Goal: Information Seeking & Learning: Learn about a topic

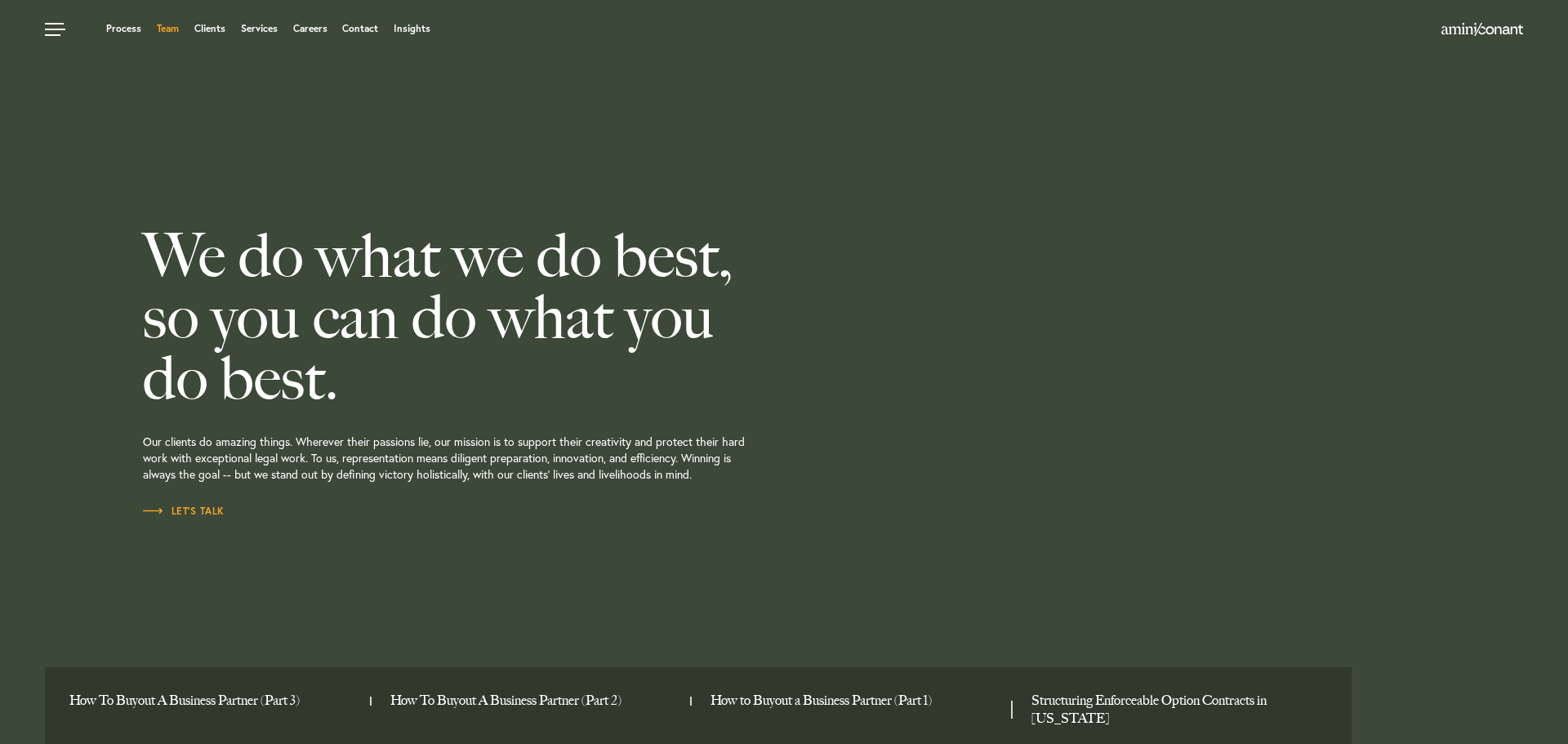
click at [172, 27] on link "Team" at bounding box center [168, 29] width 22 height 10
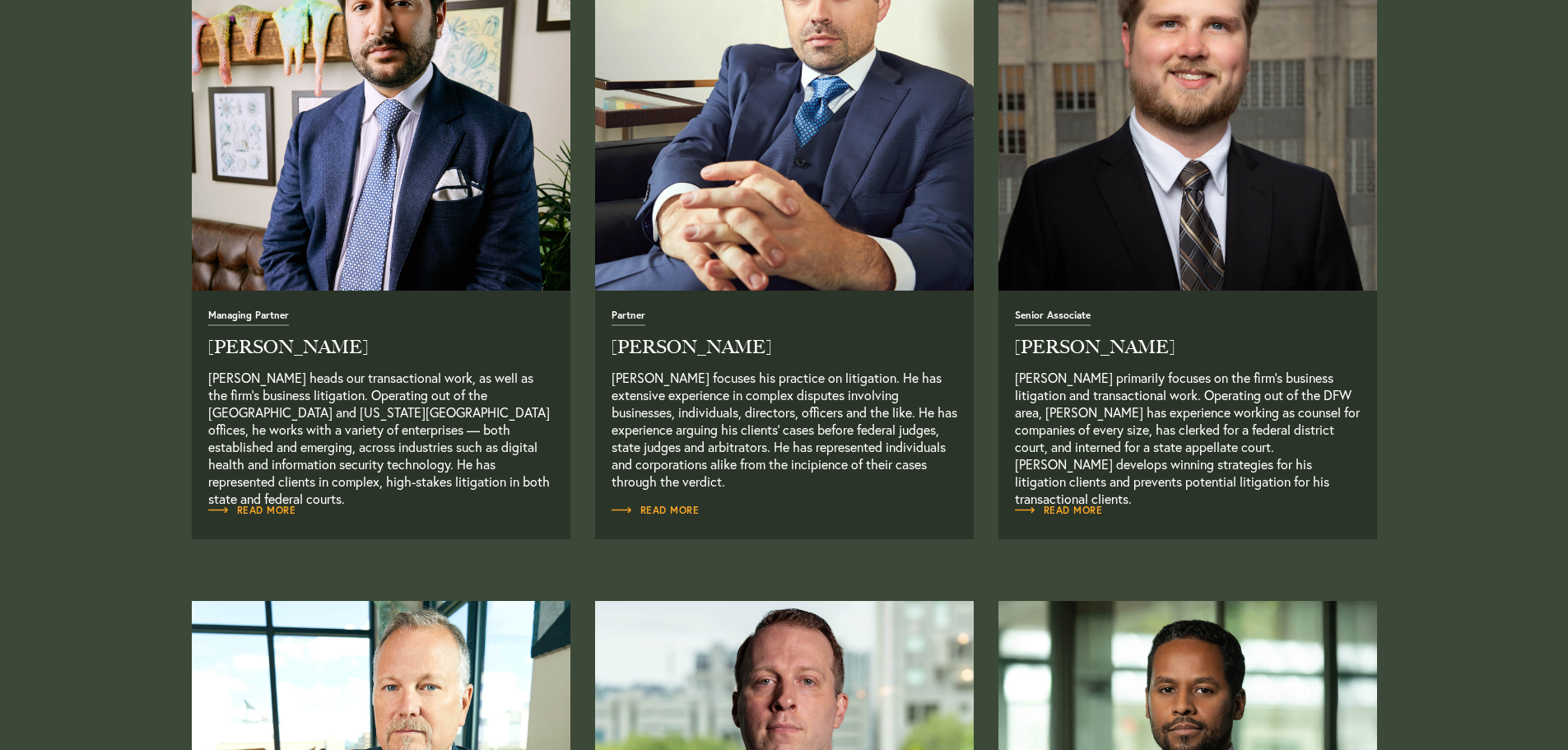
scroll to position [824, 0]
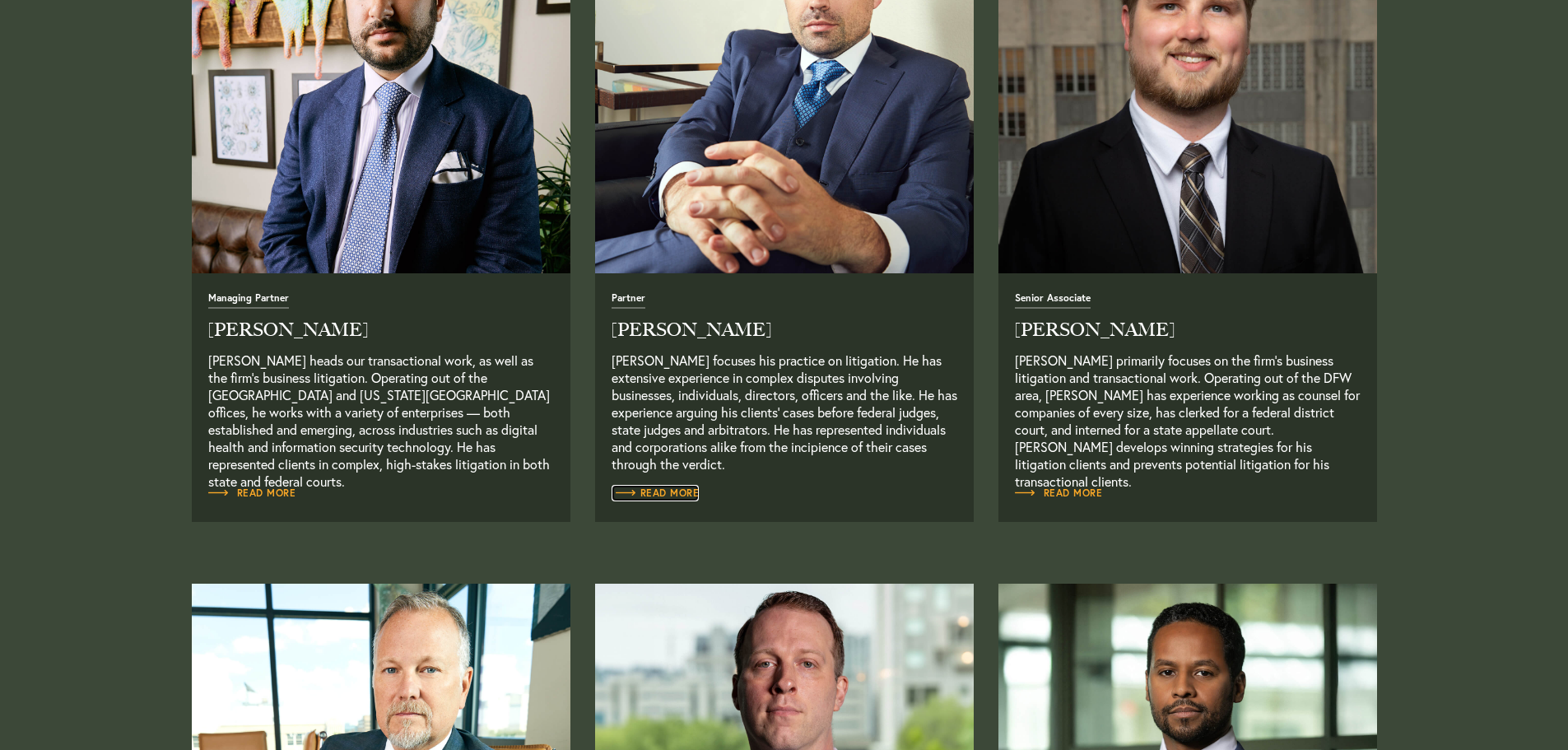
click at [677, 491] on span "Read More" at bounding box center [656, 493] width 89 height 10
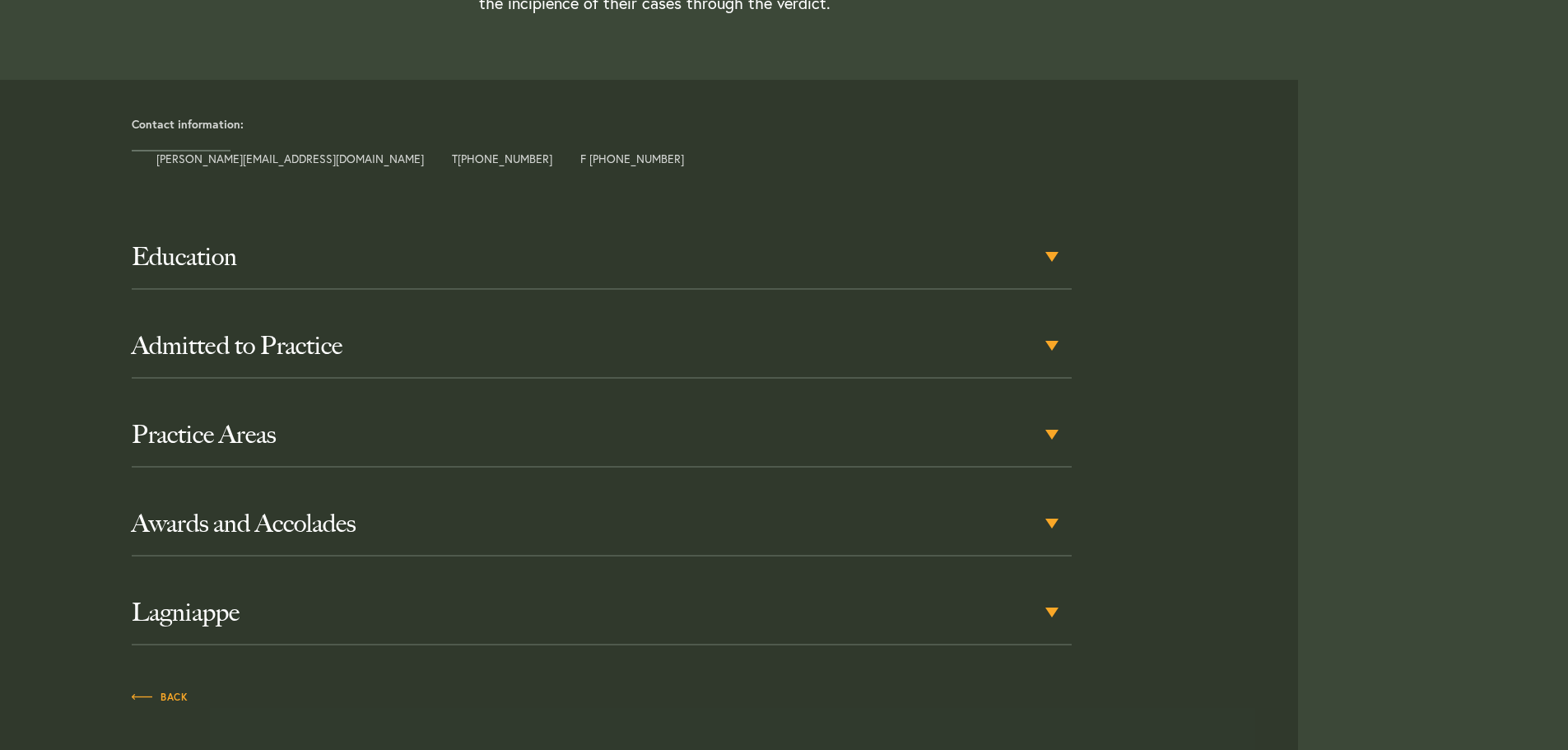
scroll to position [659, 0]
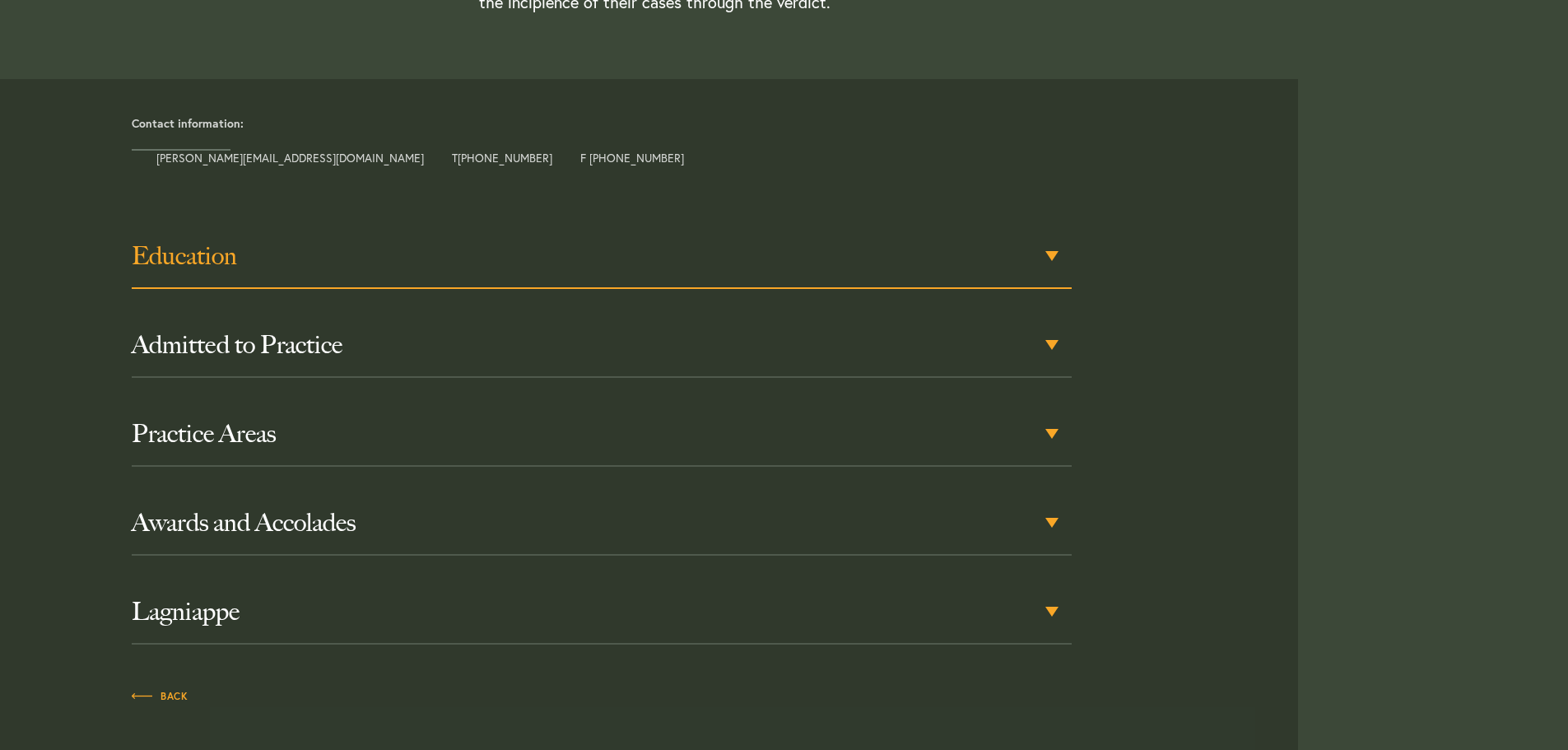
click at [1050, 247] on h3 "Education" at bounding box center [601, 256] width 940 height 30
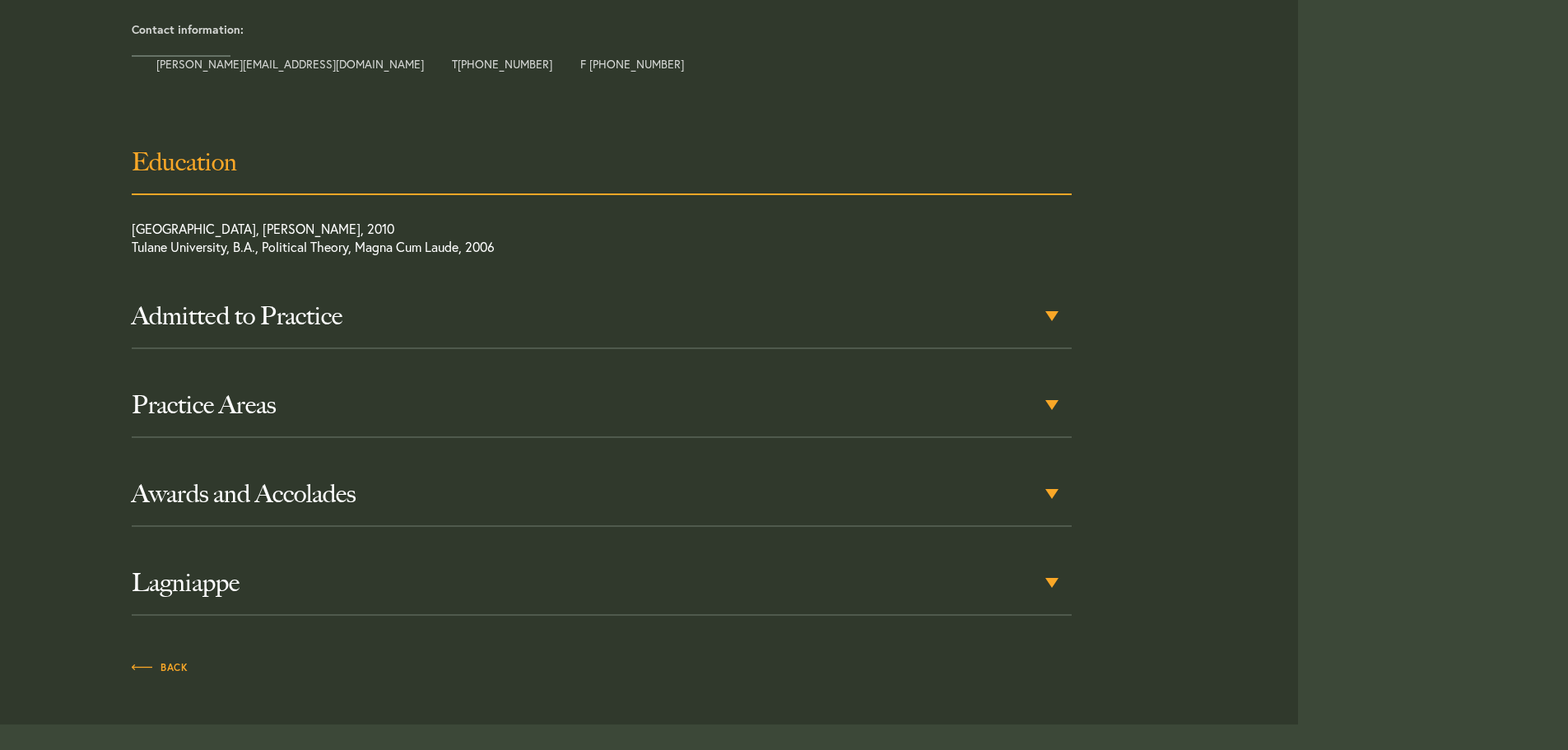
scroll to position [778, 0]
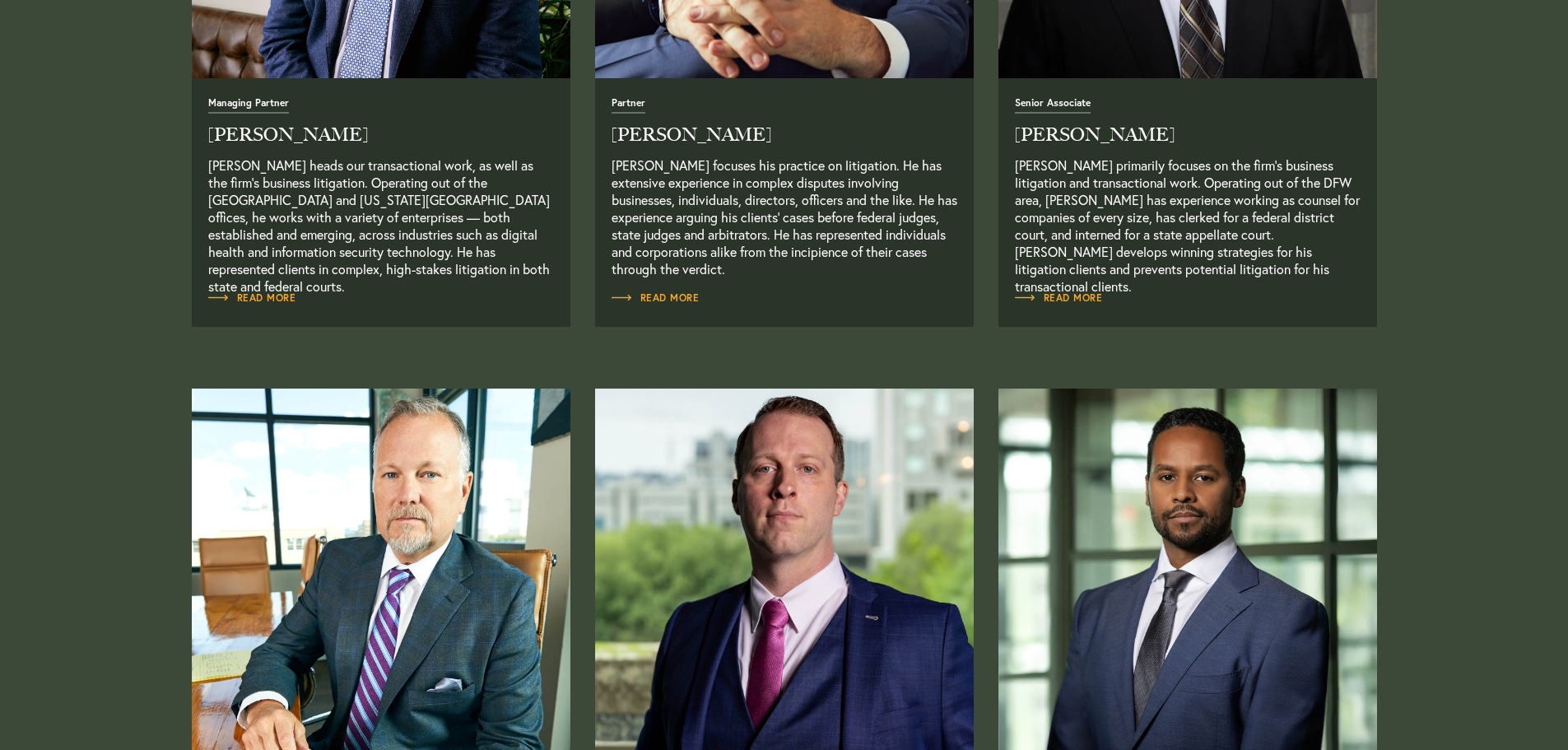
scroll to position [1070, 0]
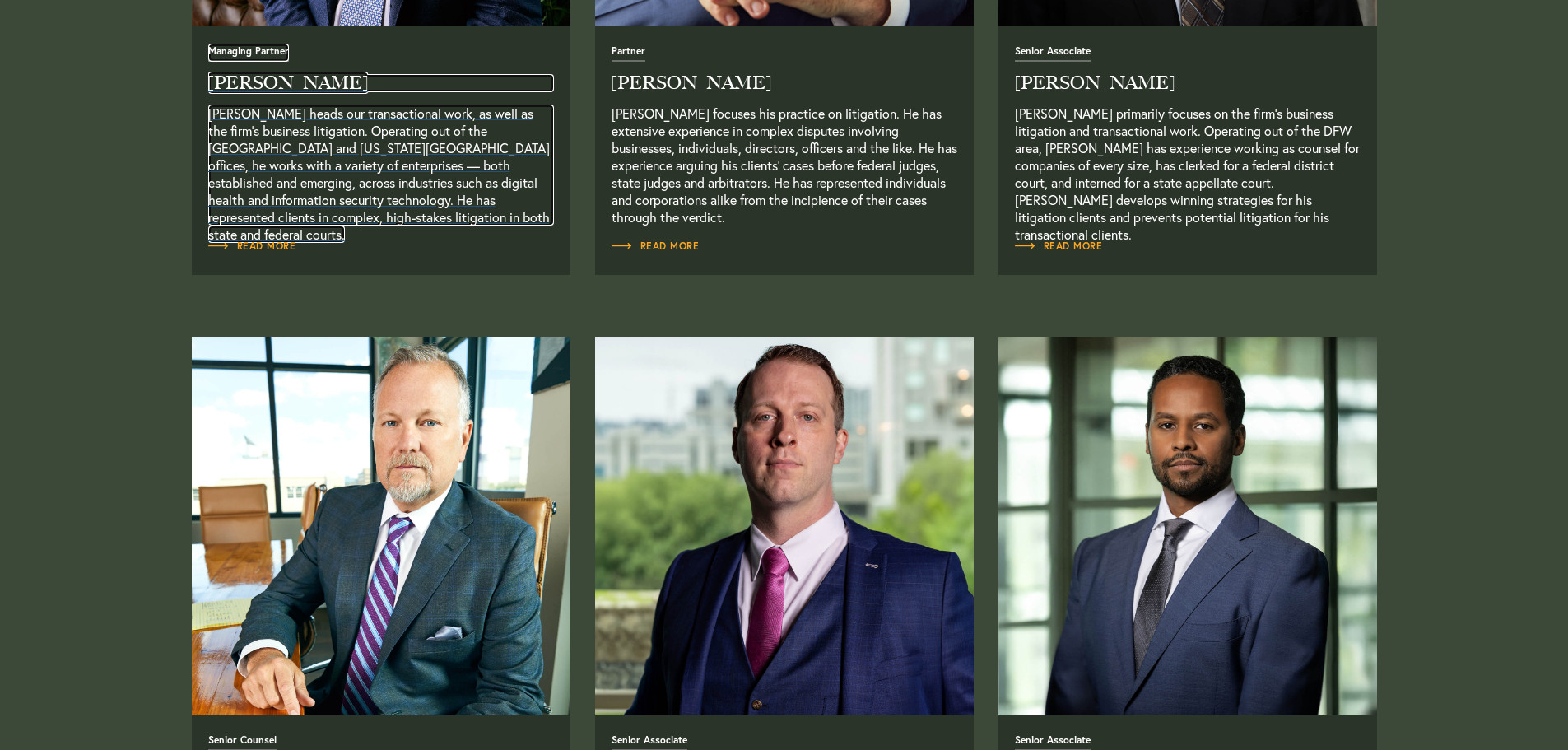
click at [323, 167] on p "Neema Amini heads our transactional work, as well as the firm’s business litiga…" at bounding box center [381, 165] width 346 height 121
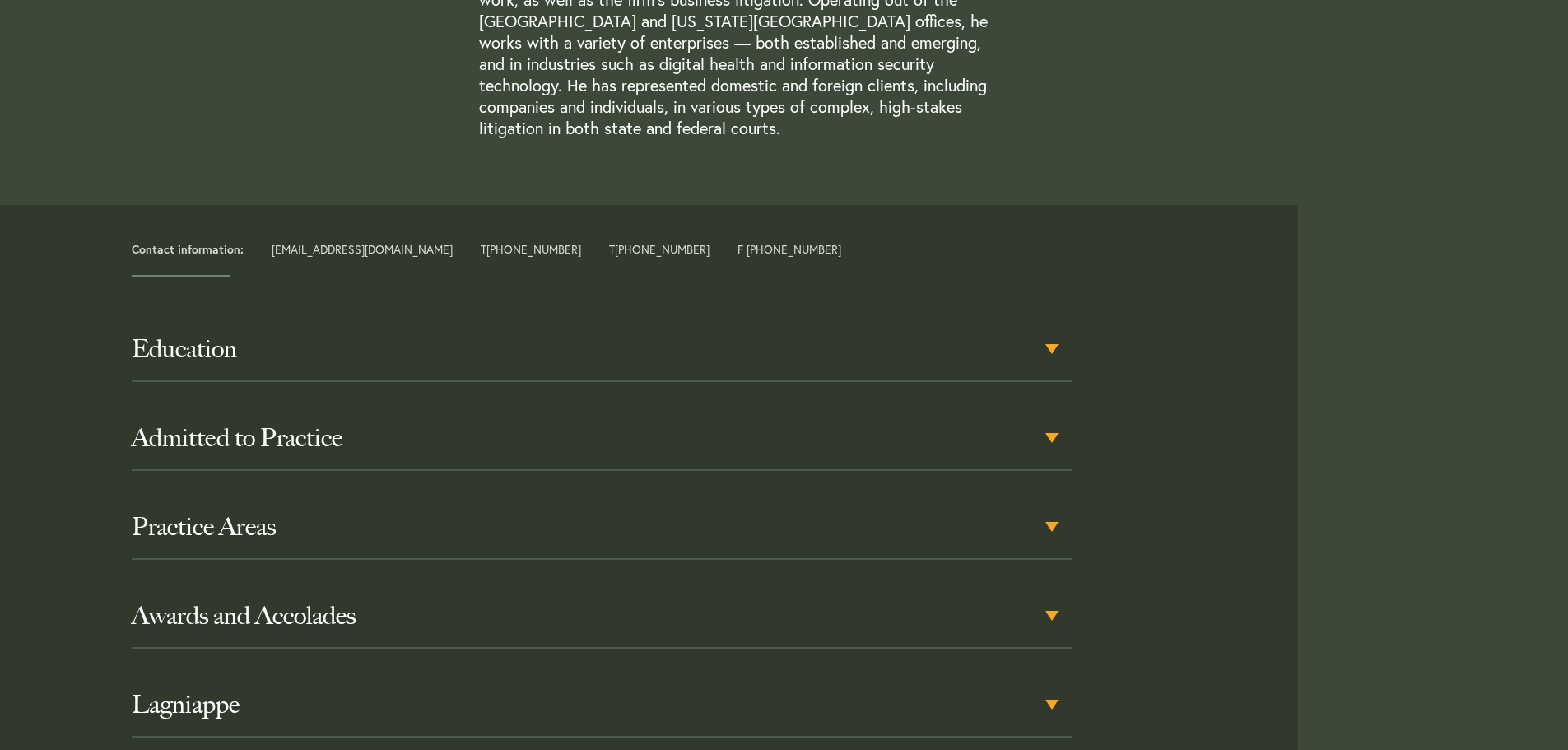
scroll to position [577, 0]
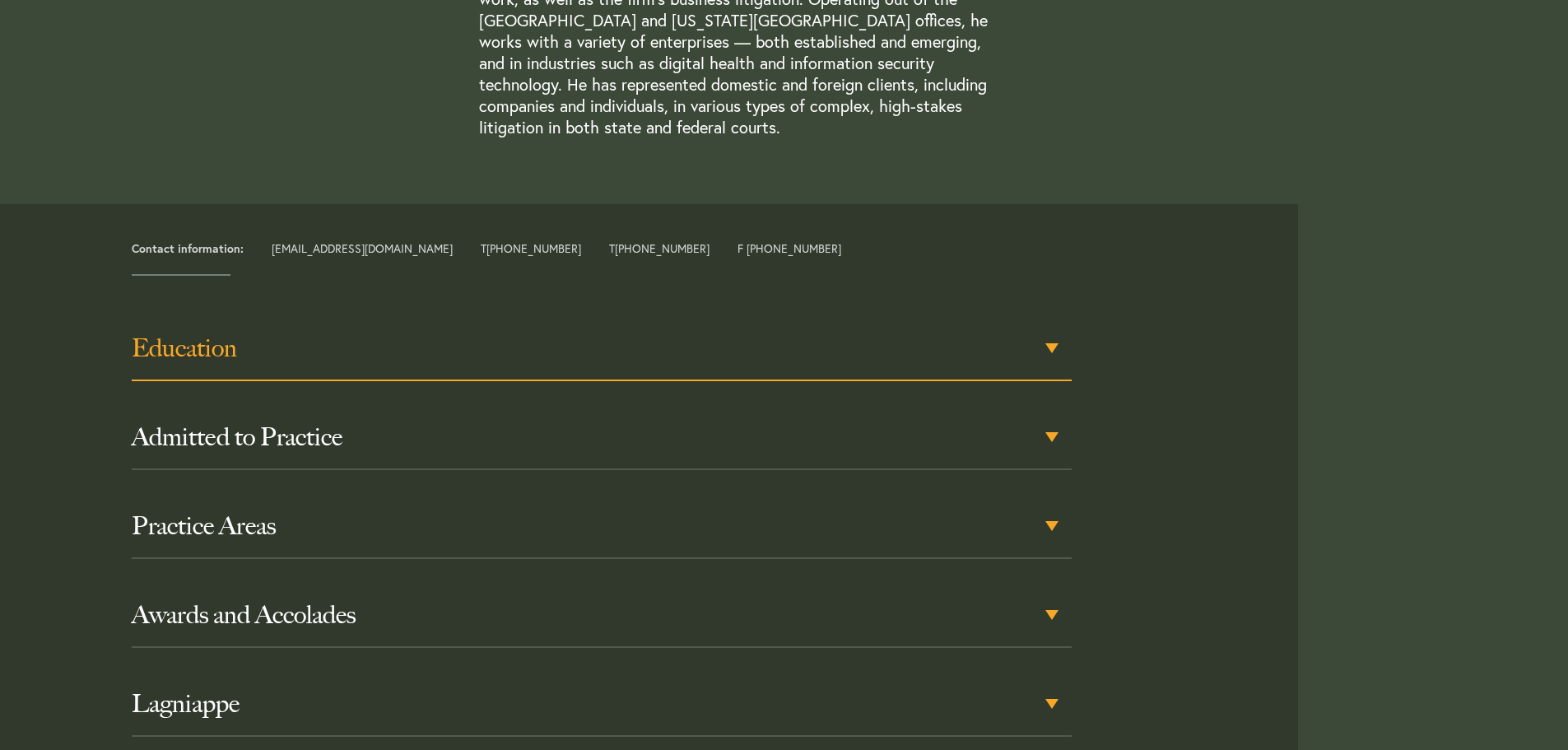
click at [1051, 325] on div "Education" at bounding box center [601, 348] width 940 height 64
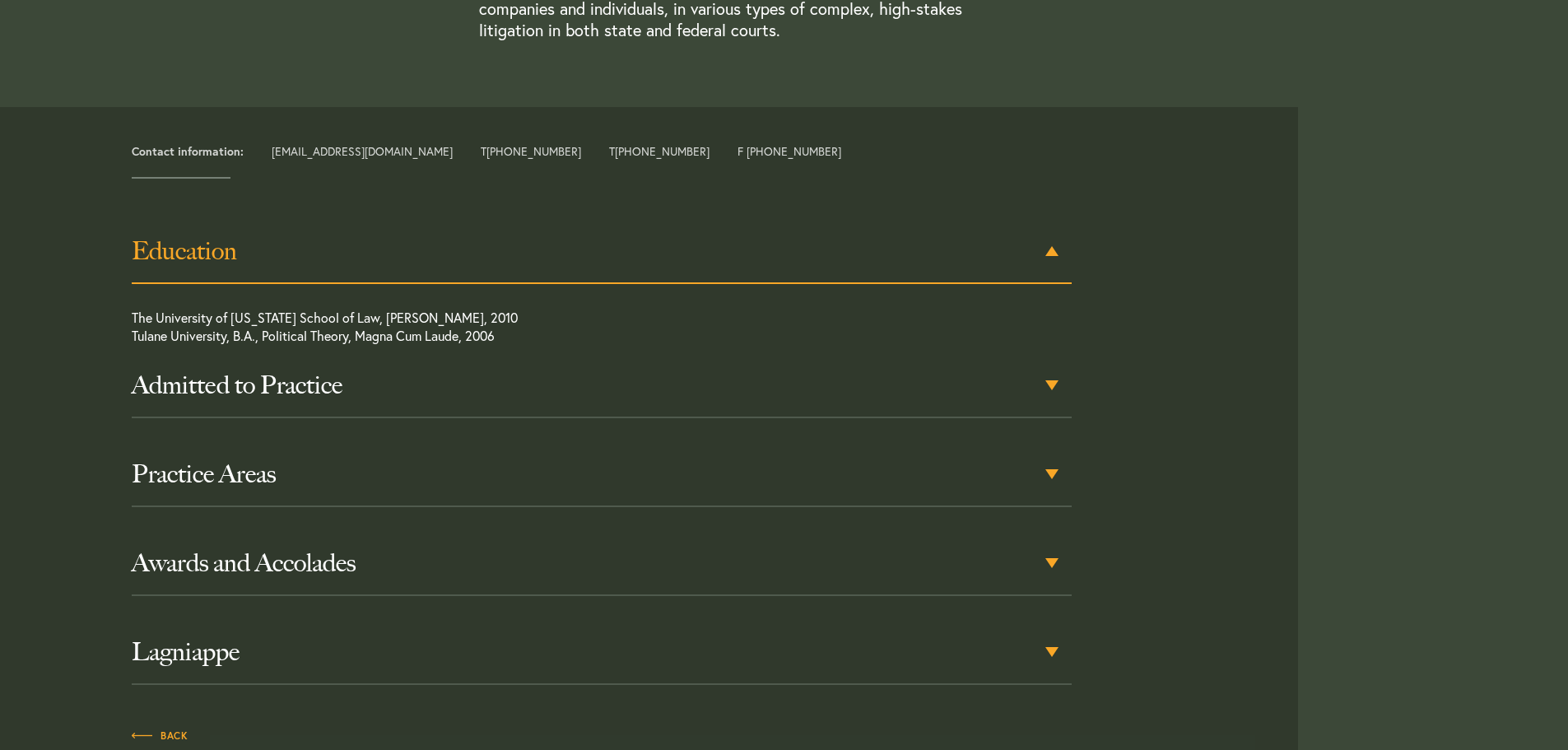
scroll to position [684, 0]
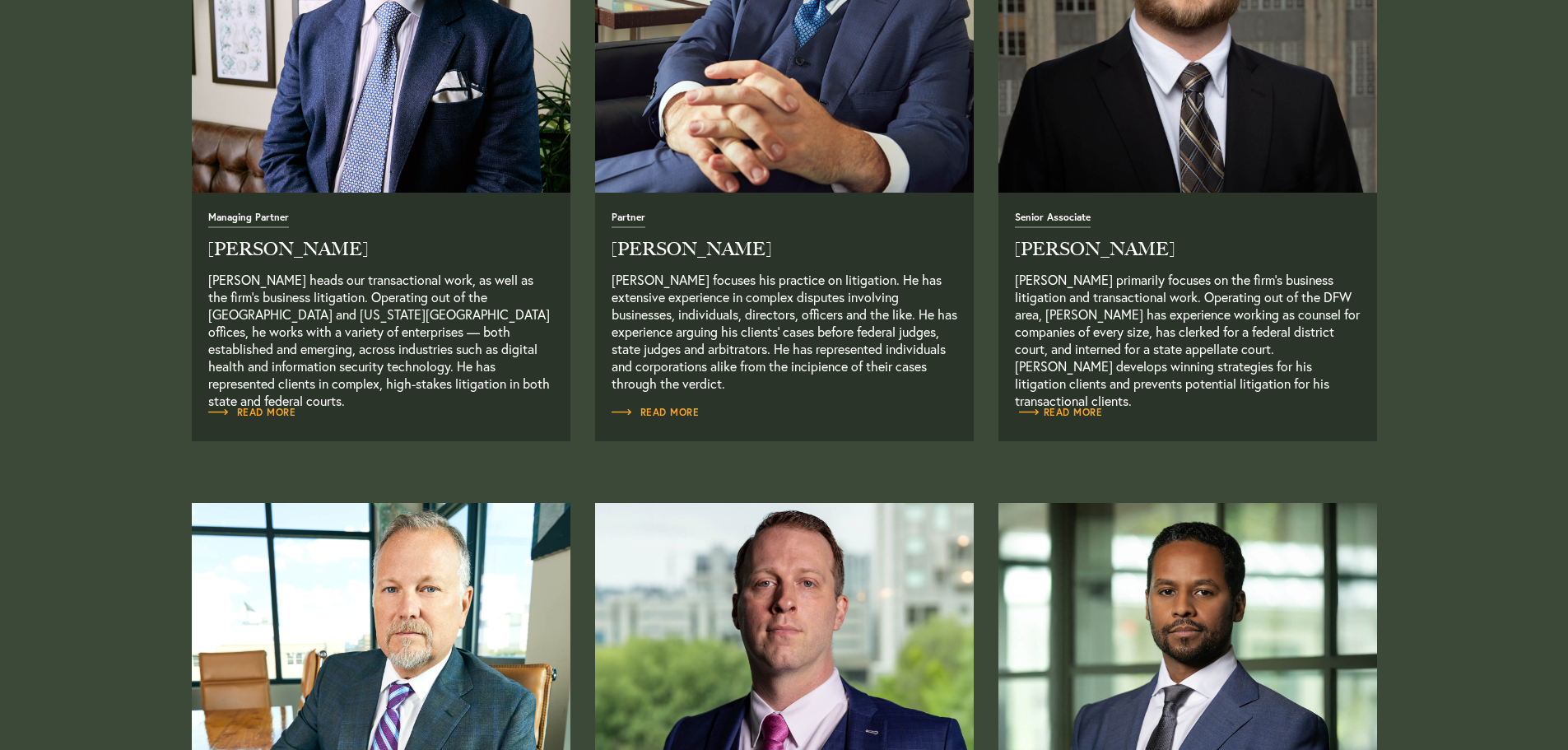
scroll to position [906, 0]
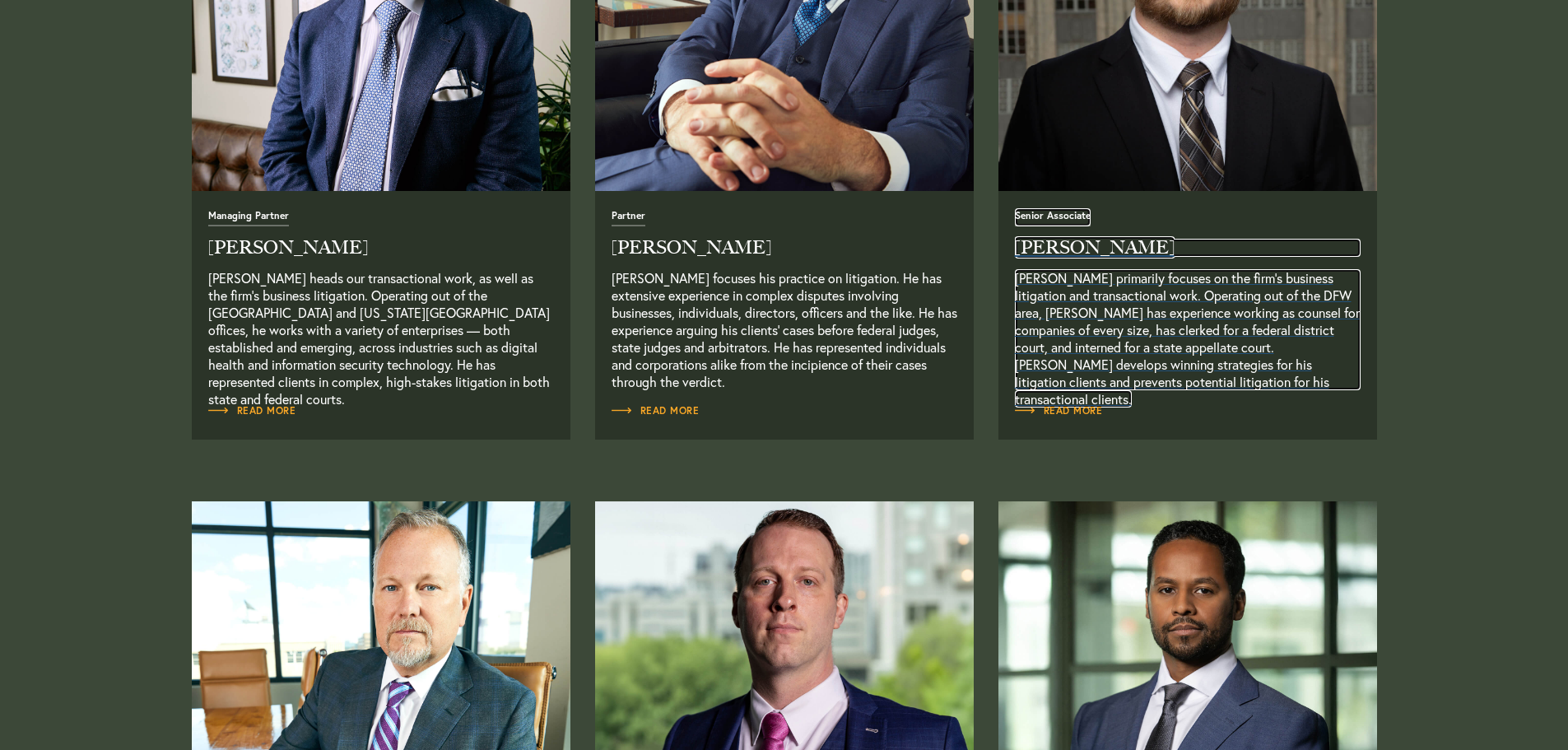
click at [1071, 365] on p "Hayden Prosise primarily focuses on the firm’s business litigation and transact…" at bounding box center [1188, 330] width 346 height 121
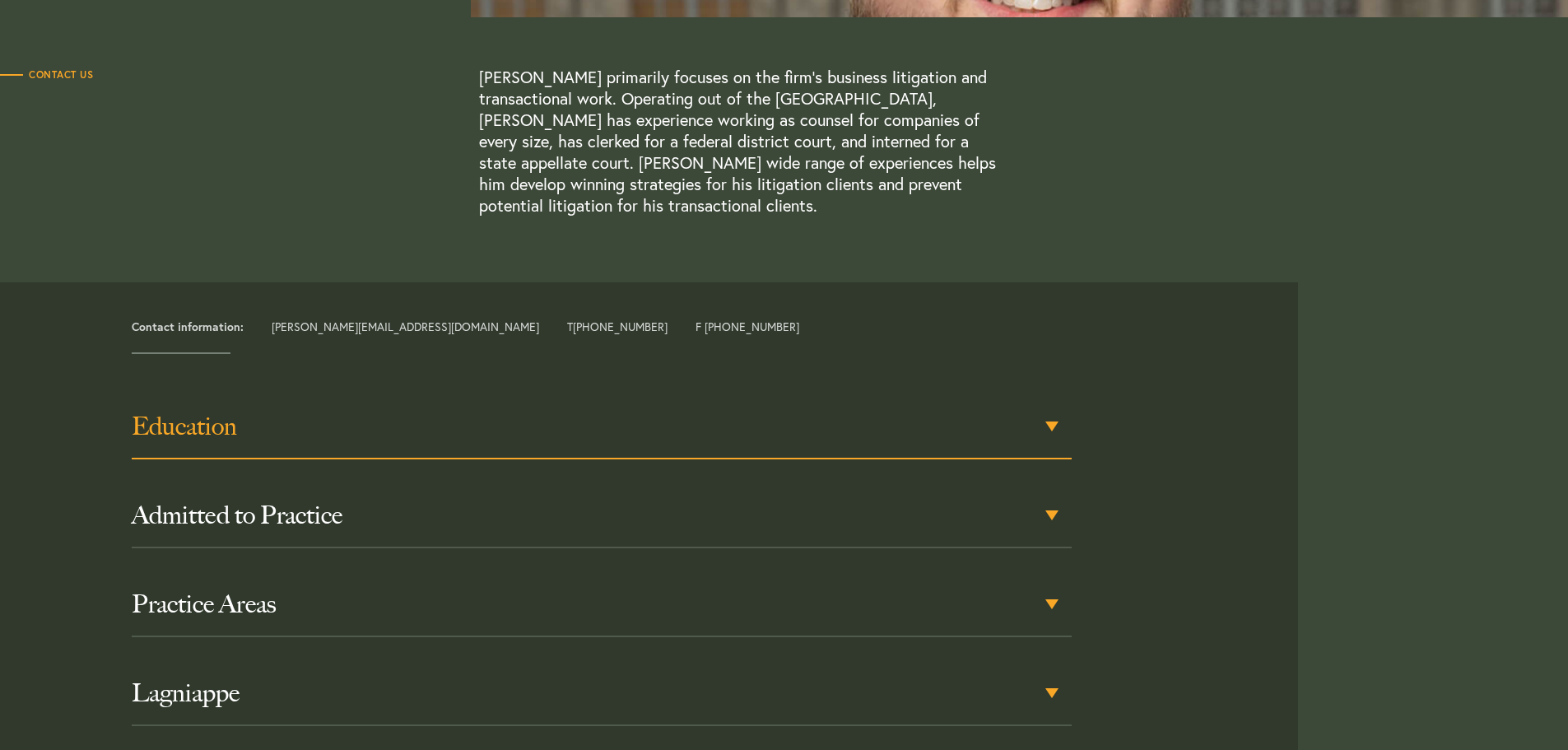
scroll to position [494, 0]
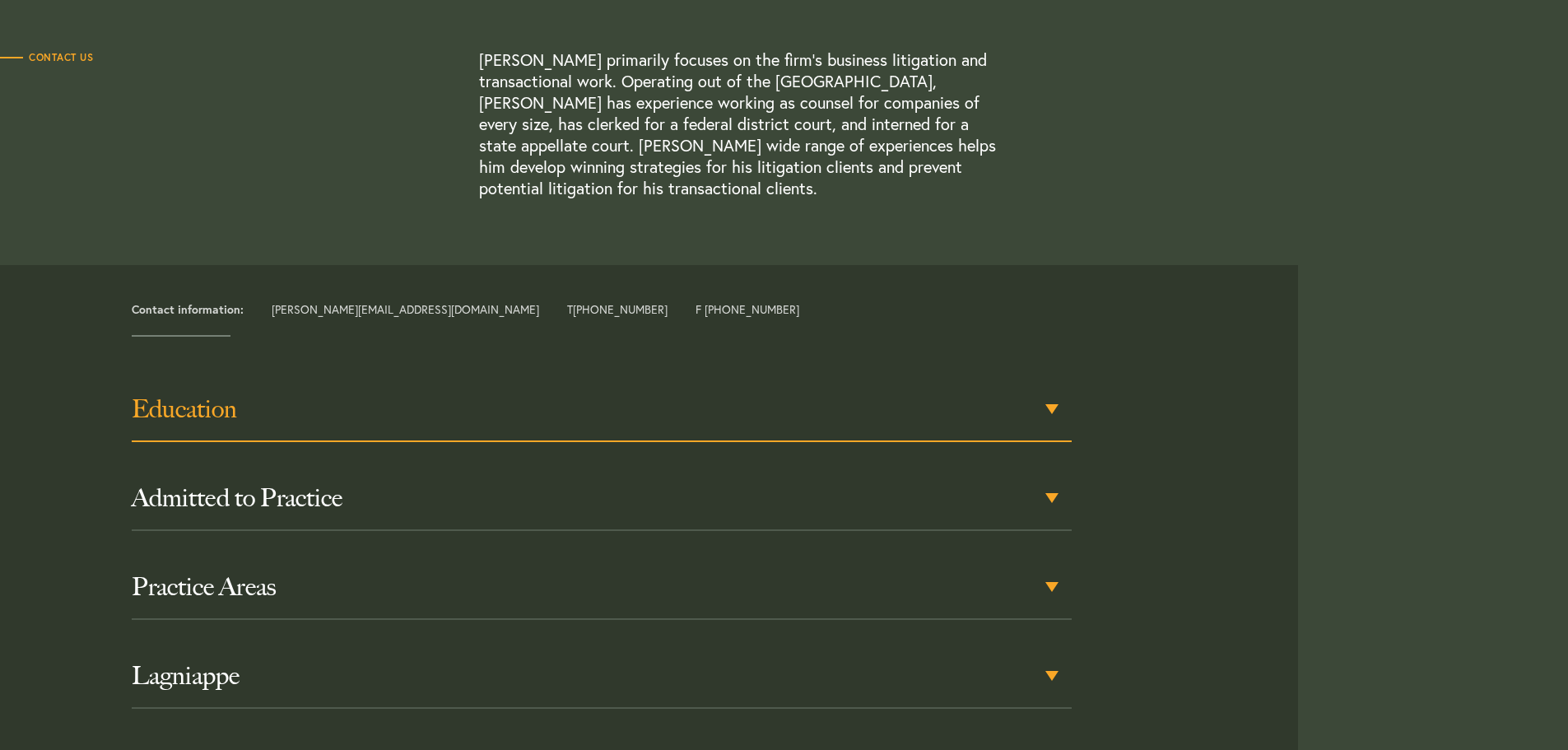
click at [1050, 415] on h3 "Education" at bounding box center [601, 409] width 940 height 30
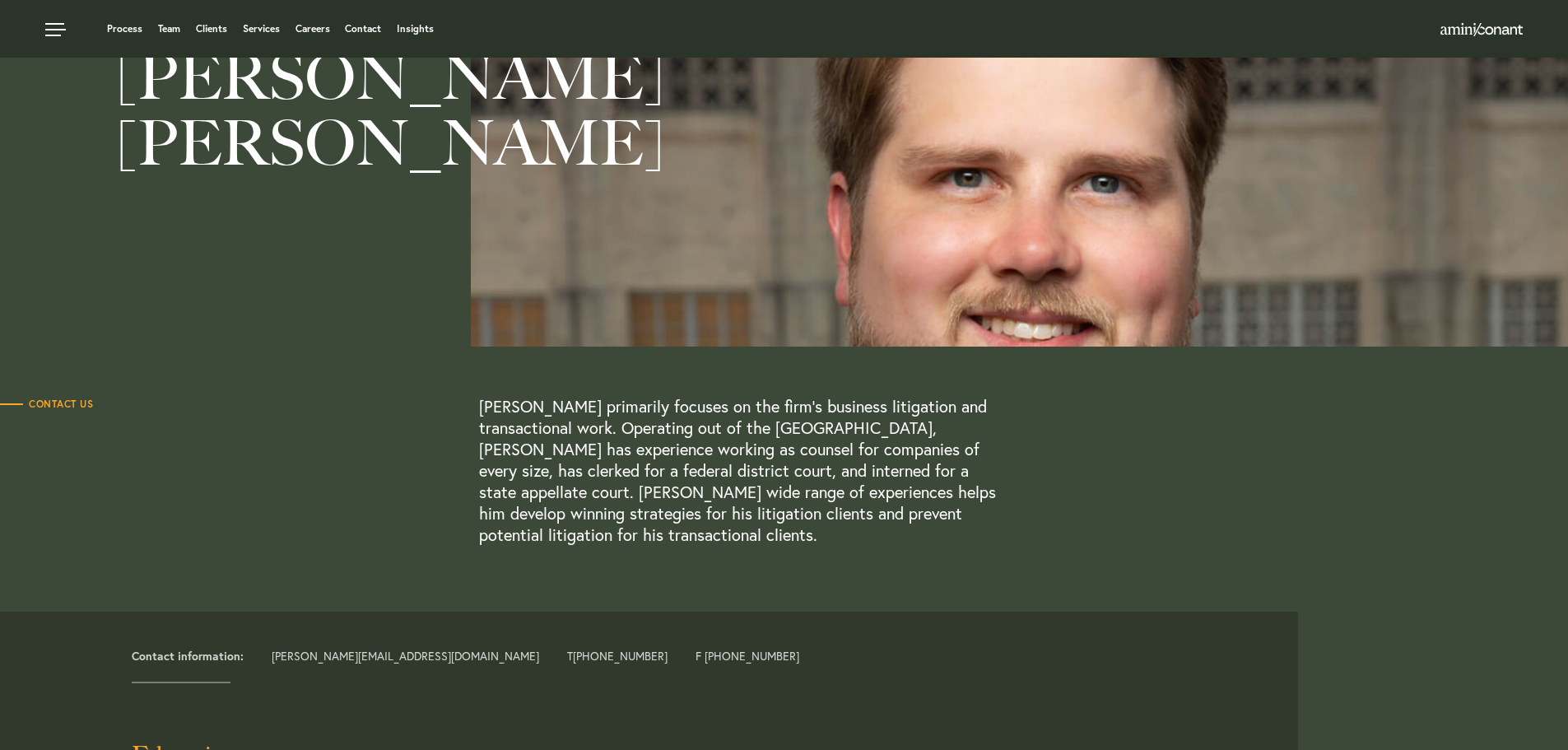
scroll to position [108, 0]
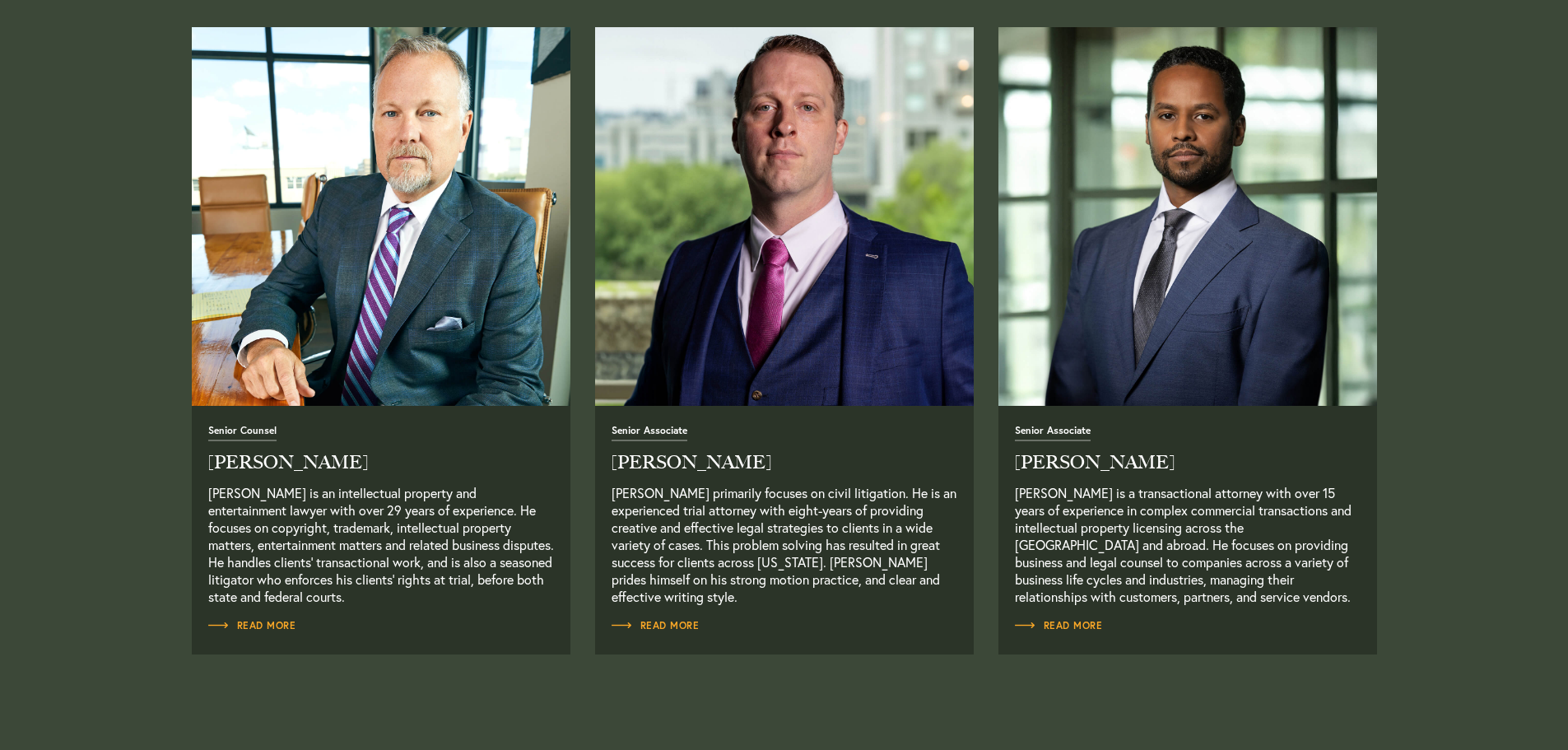
scroll to position [1399, 0]
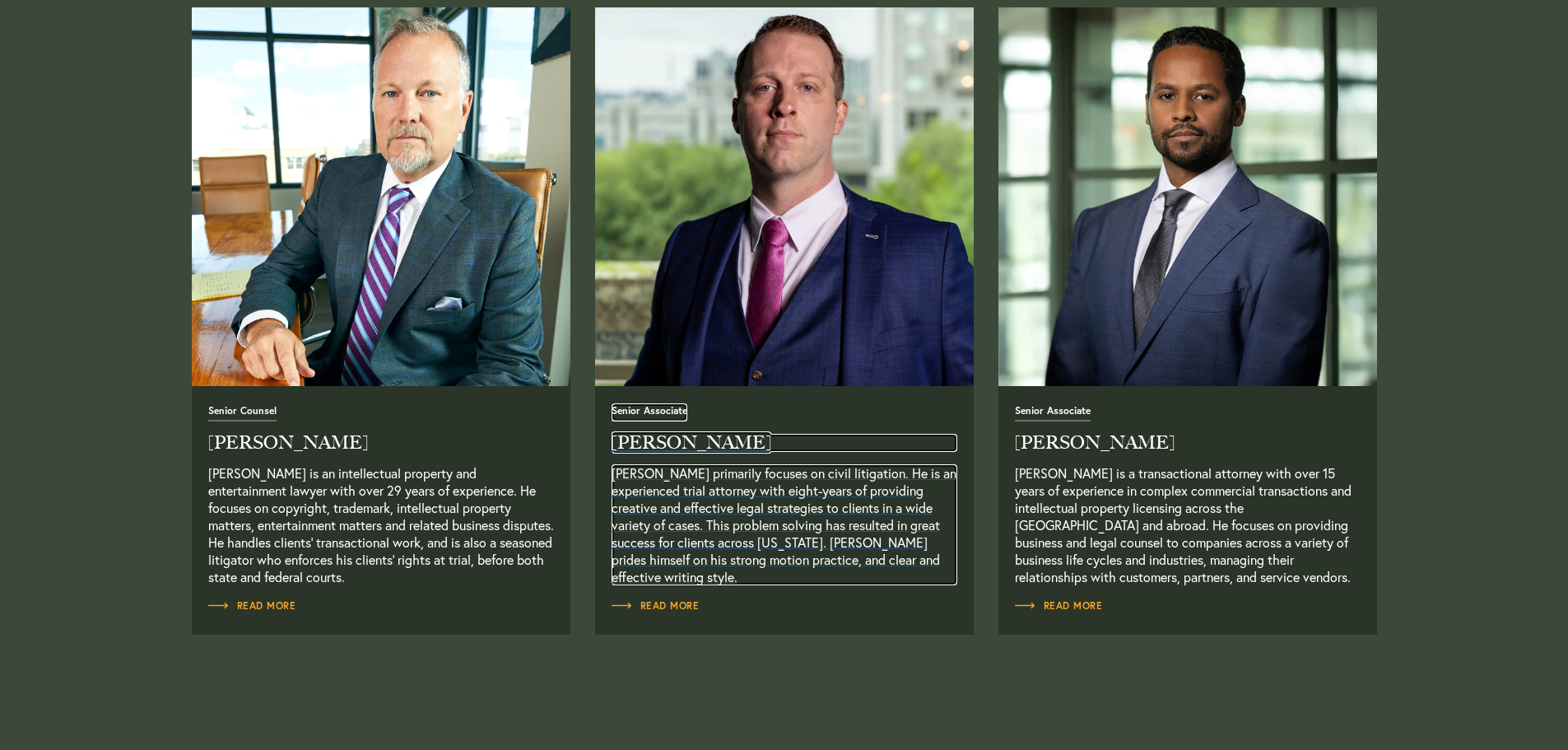
click at [684, 521] on p "[PERSON_NAME] primarily focuses on civil litigation. He is an experienced trial…" at bounding box center [784, 525] width 346 height 121
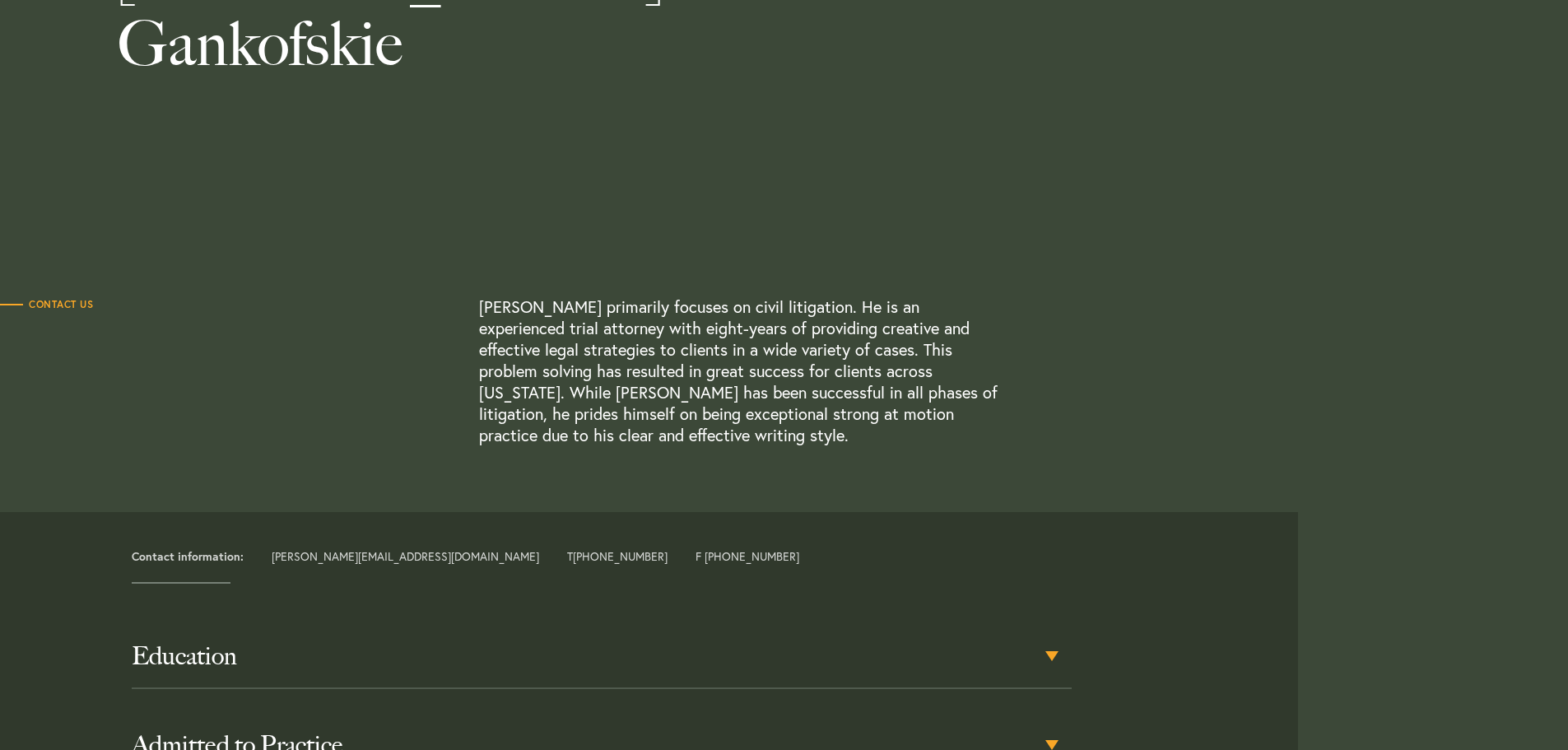
scroll to position [494, 0]
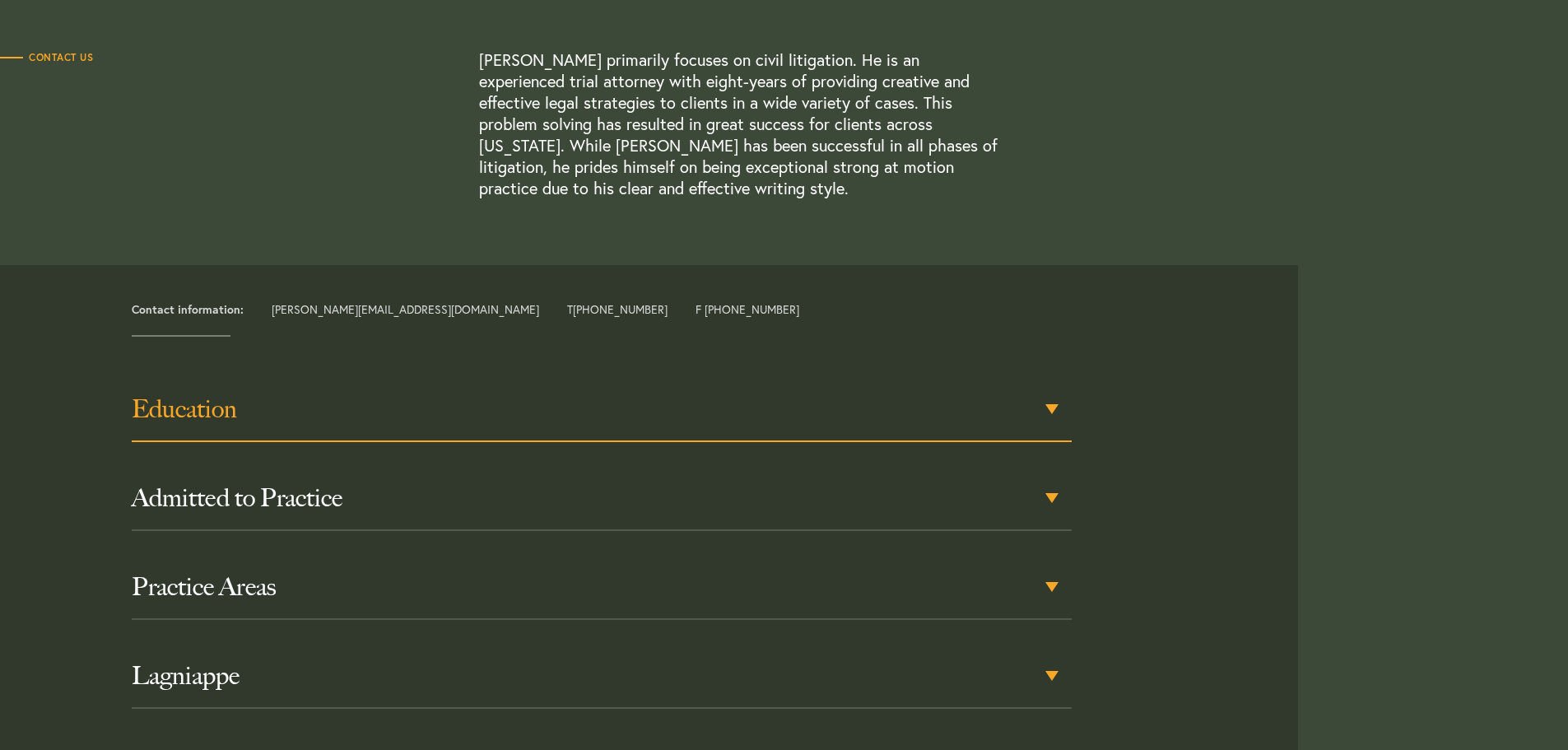
click at [1054, 409] on div "Education" at bounding box center [601, 410] width 940 height 64
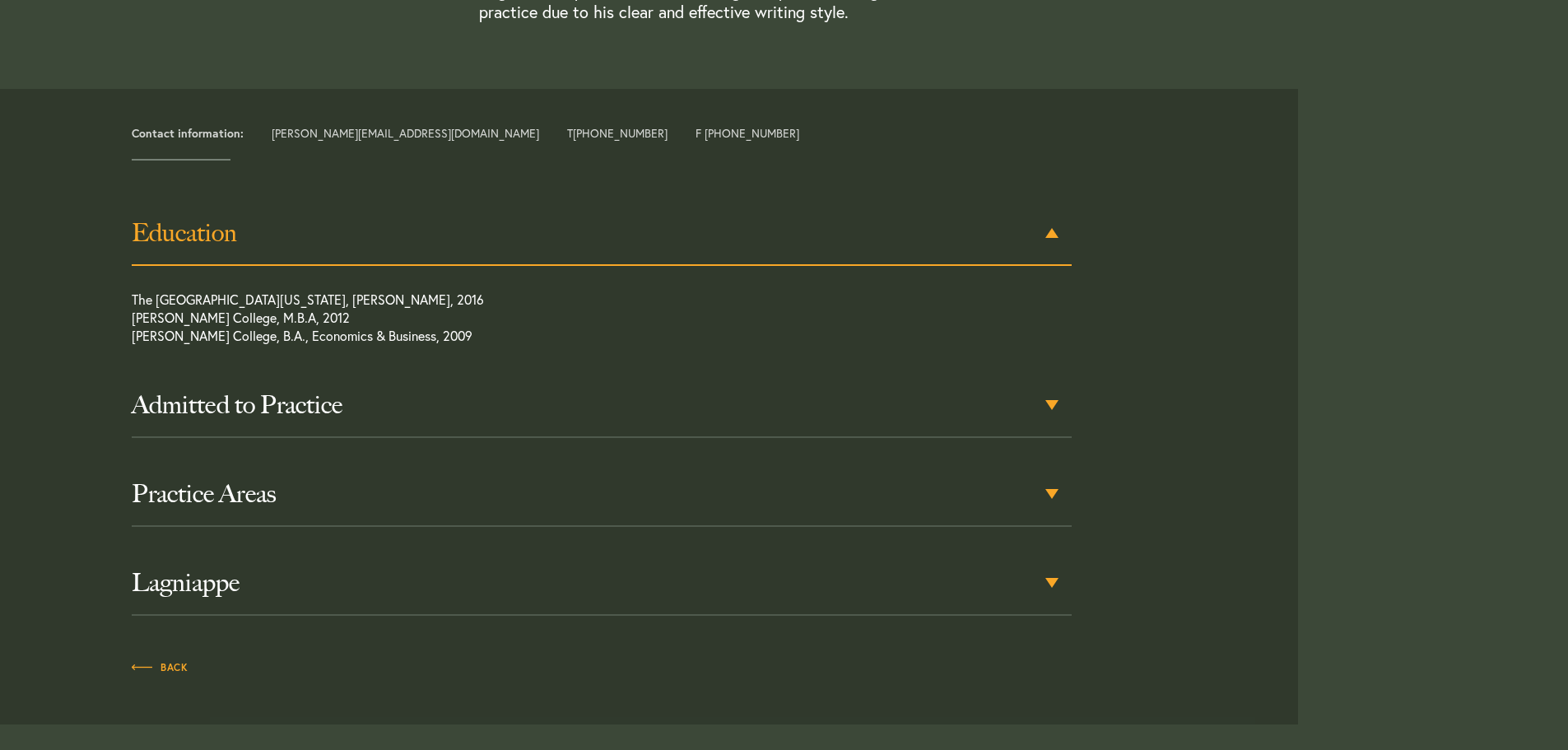
scroll to position [684, 0]
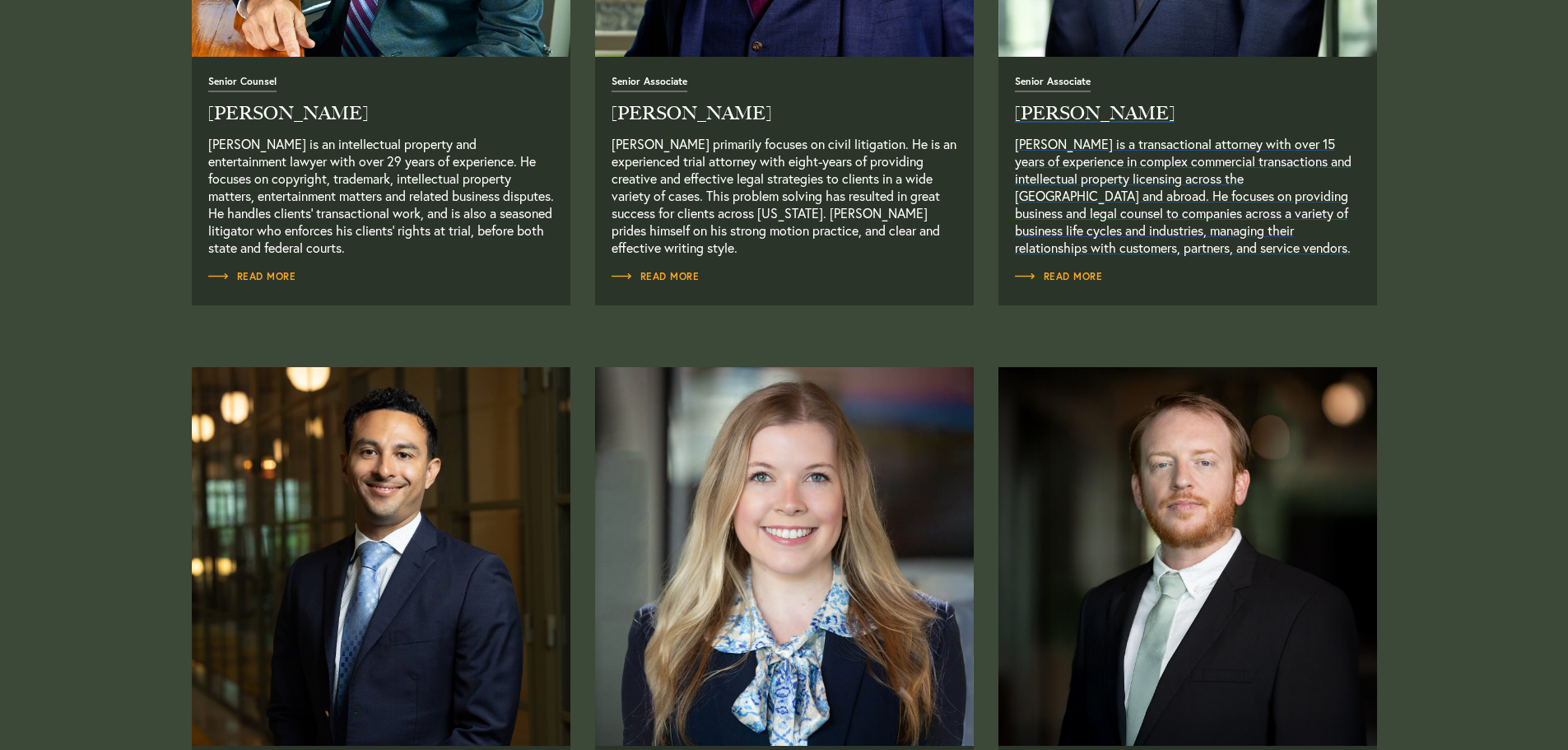
scroll to position [2058, 0]
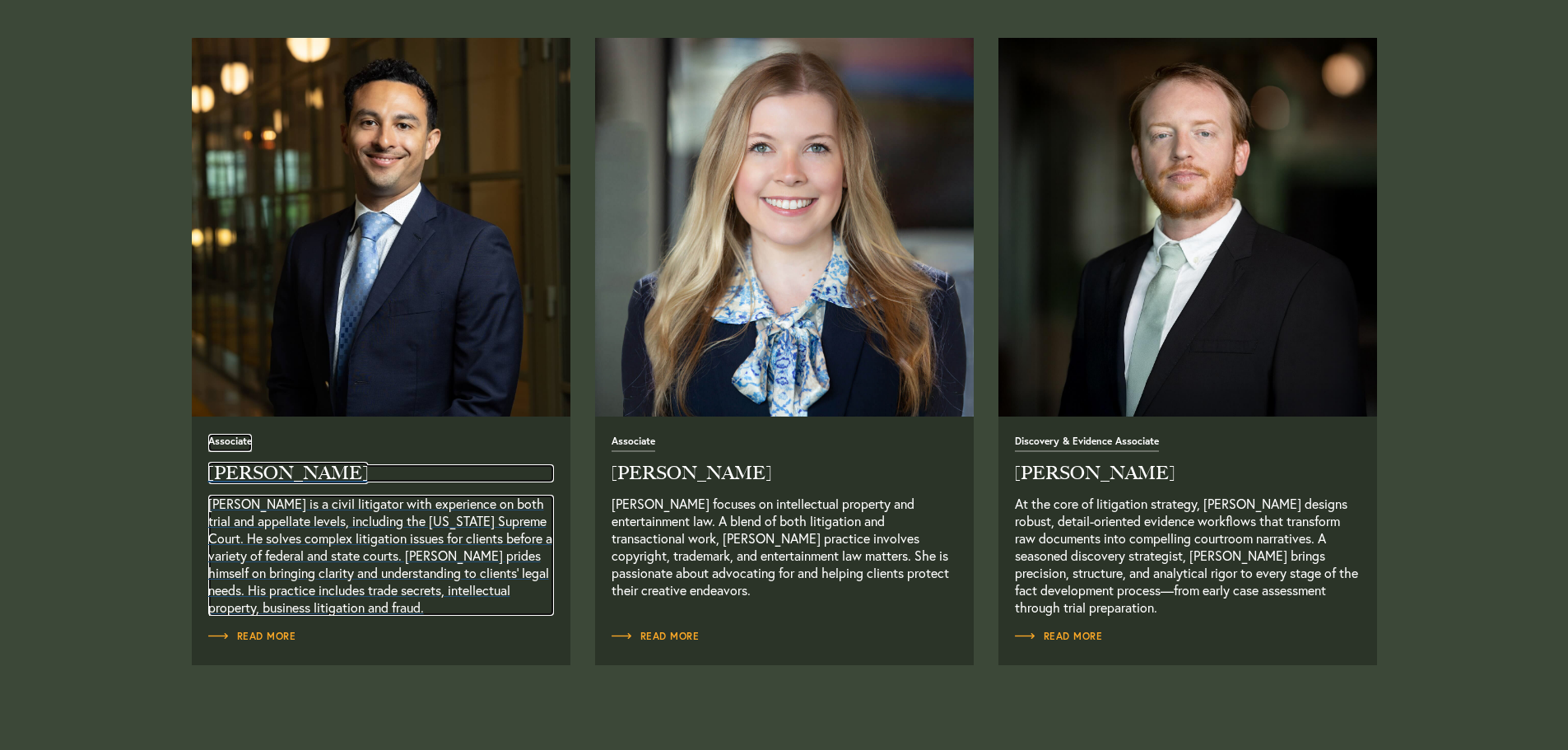
click at [308, 570] on p "[PERSON_NAME] is a civil litigator with experience on both trial and appellate …" at bounding box center [381, 555] width 346 height 121
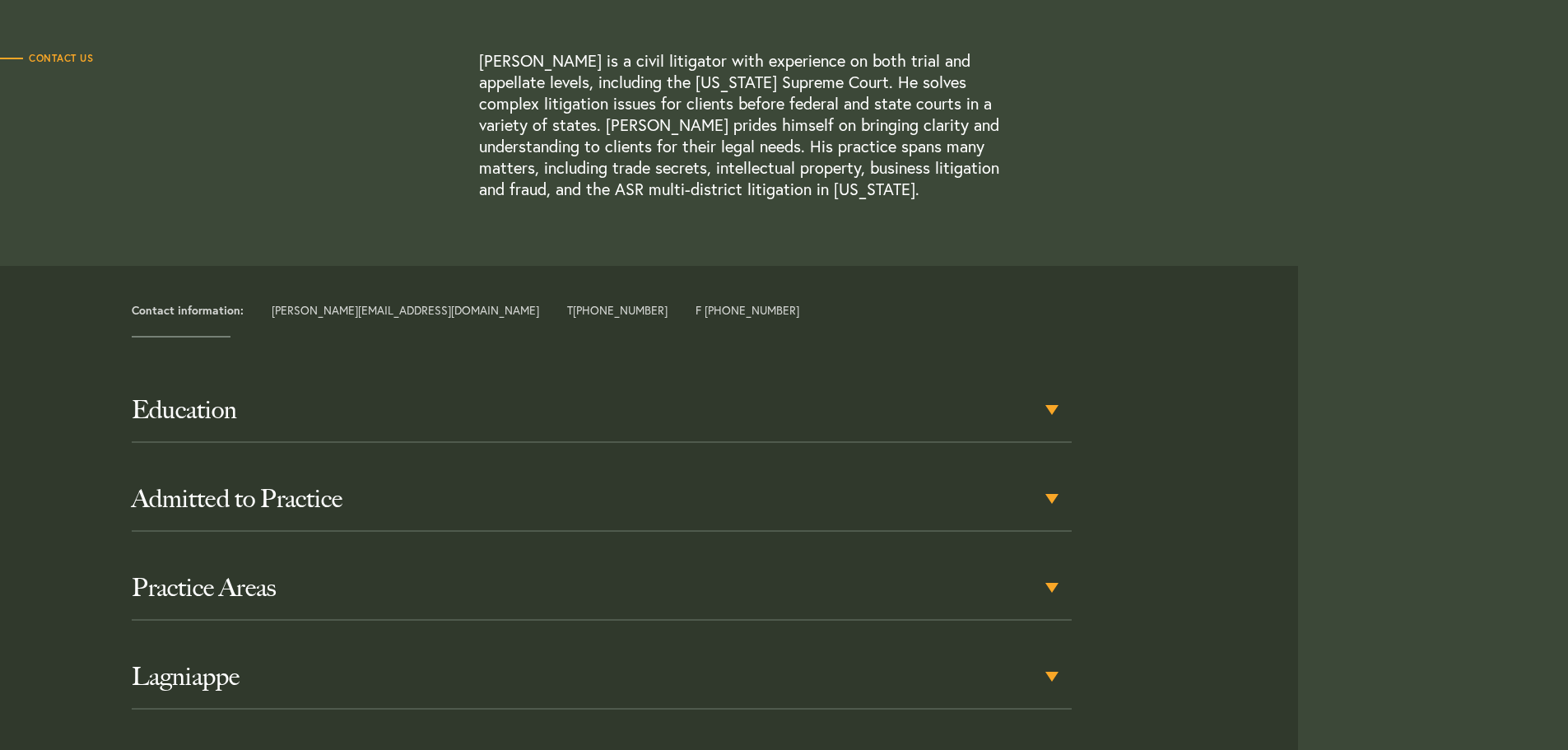
scroll to position [494, 0]
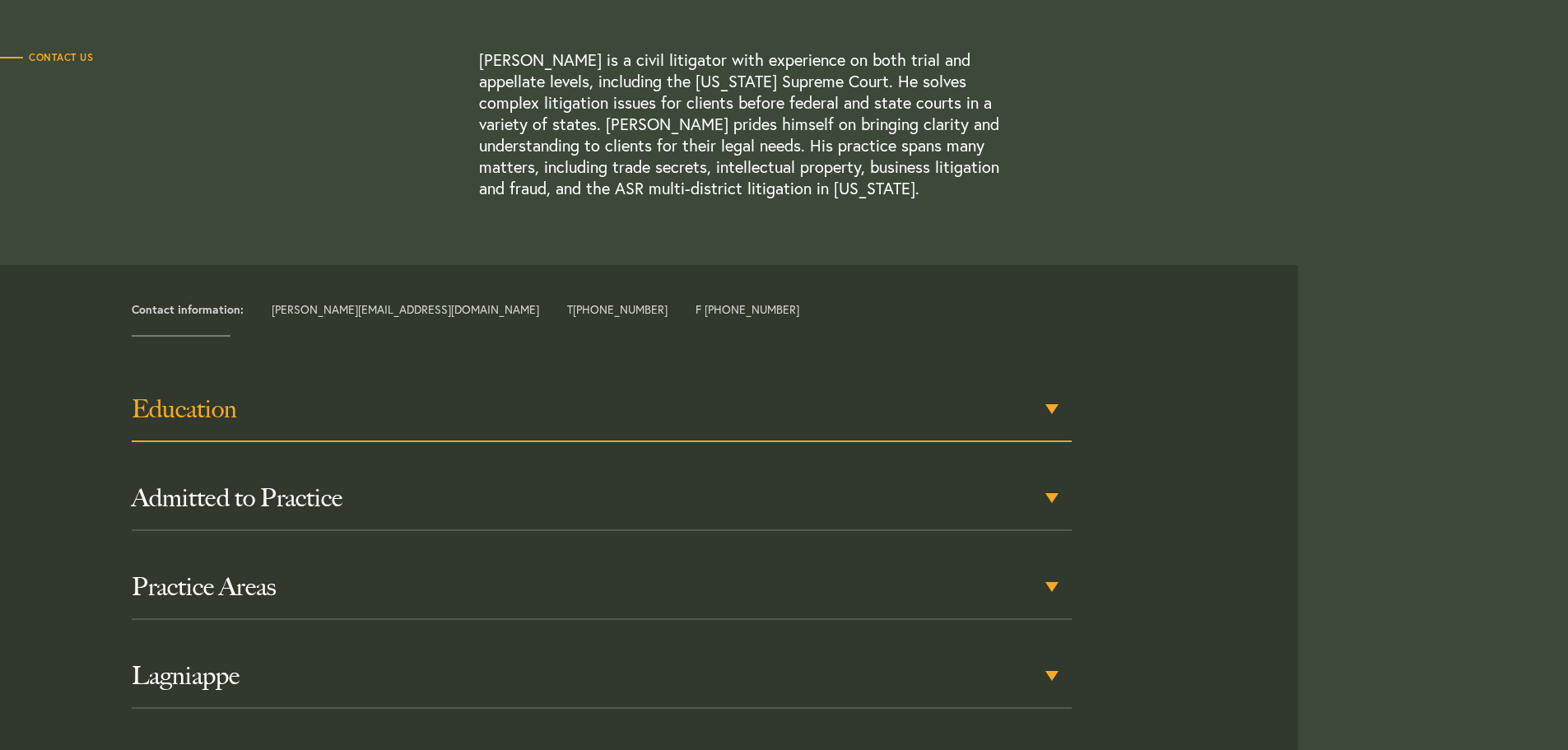
click at [1051, 409] on div "Education" at bounding box center [601, 410] width 940 height 64
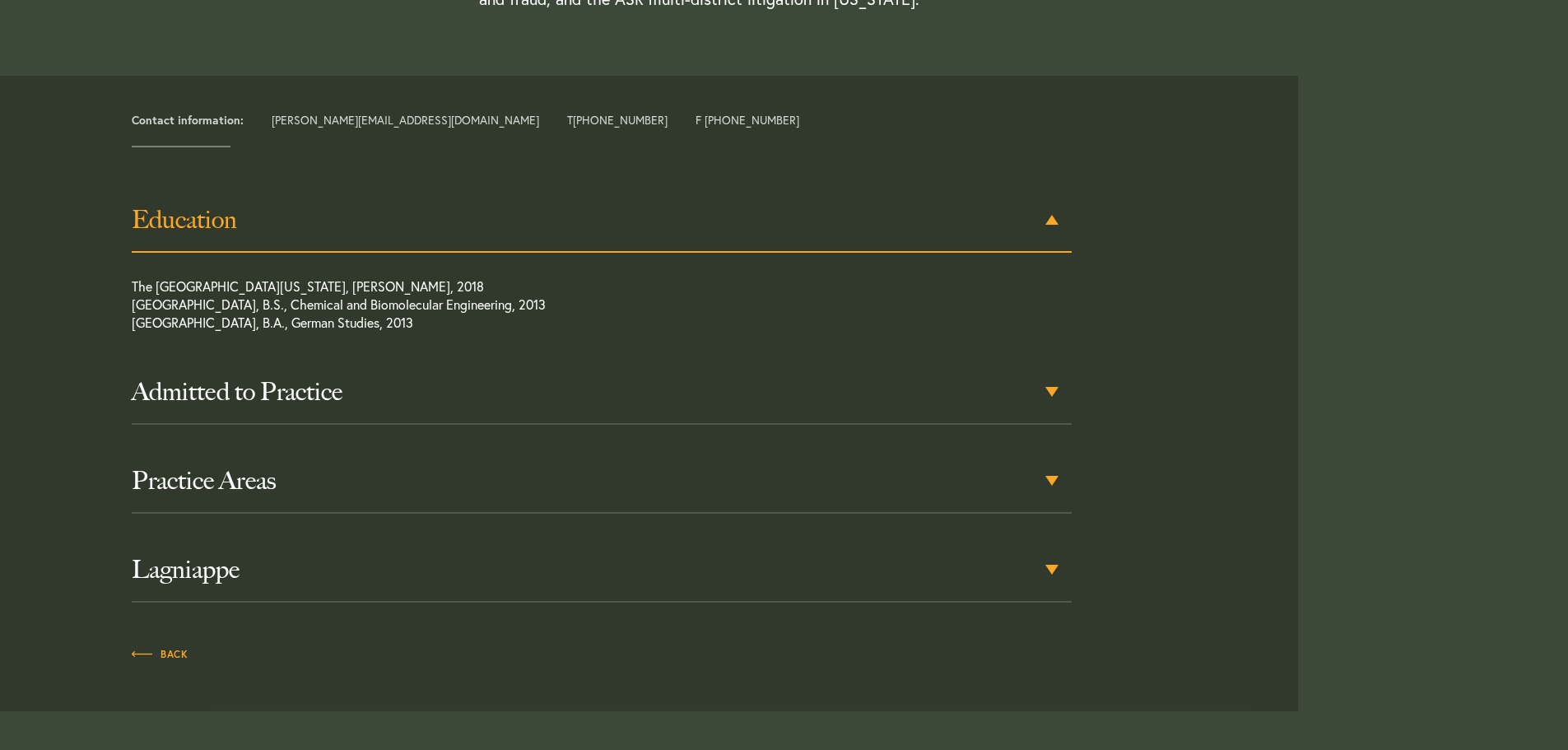
scroll to position [684, 0]
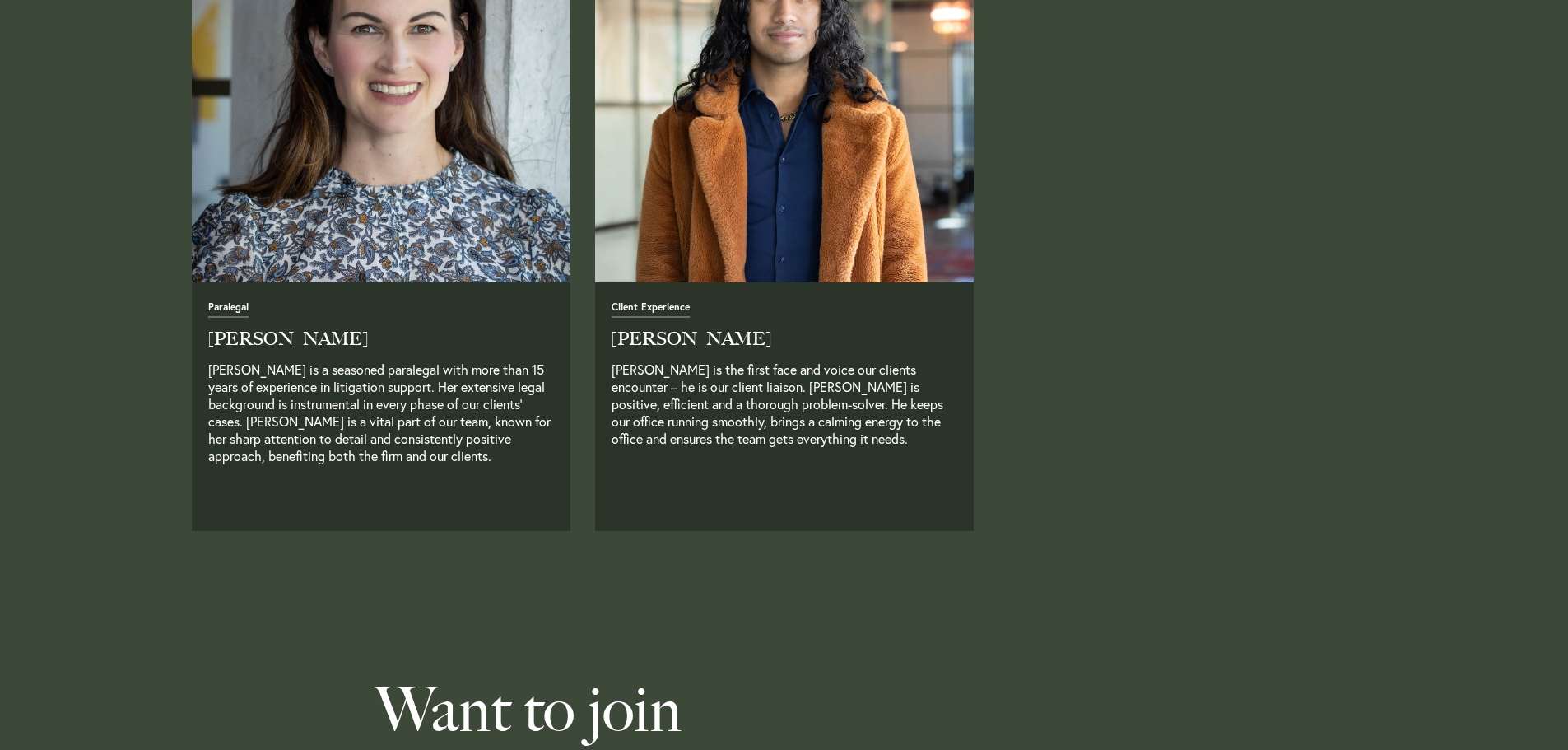
scroll to position [4281, 0]
